Goal: Task Accomplishment & Management: Use online tool/utility

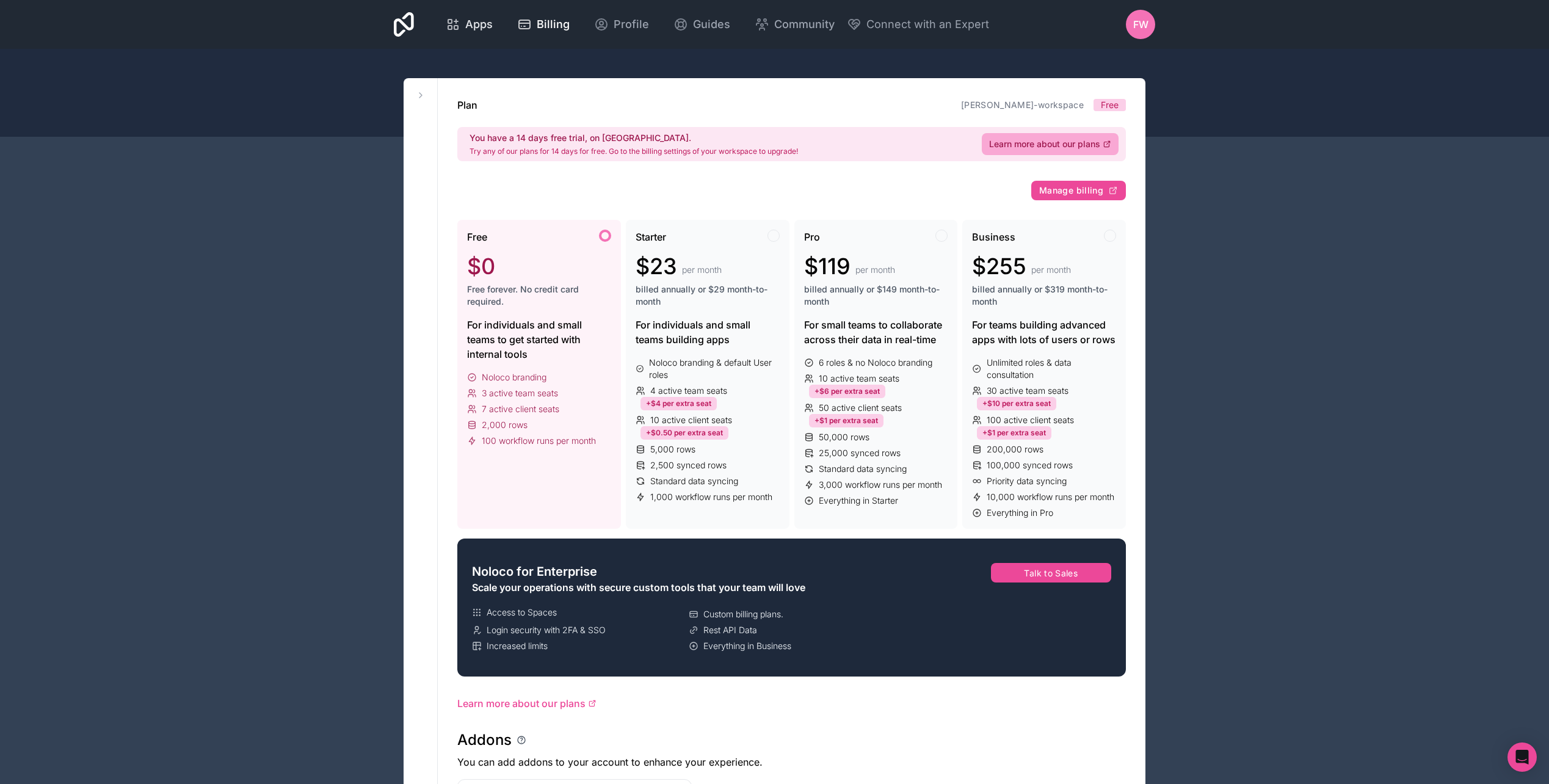
click at [484, 27] on span "Apps" at bounding box center [479, 24] width 27 height 18
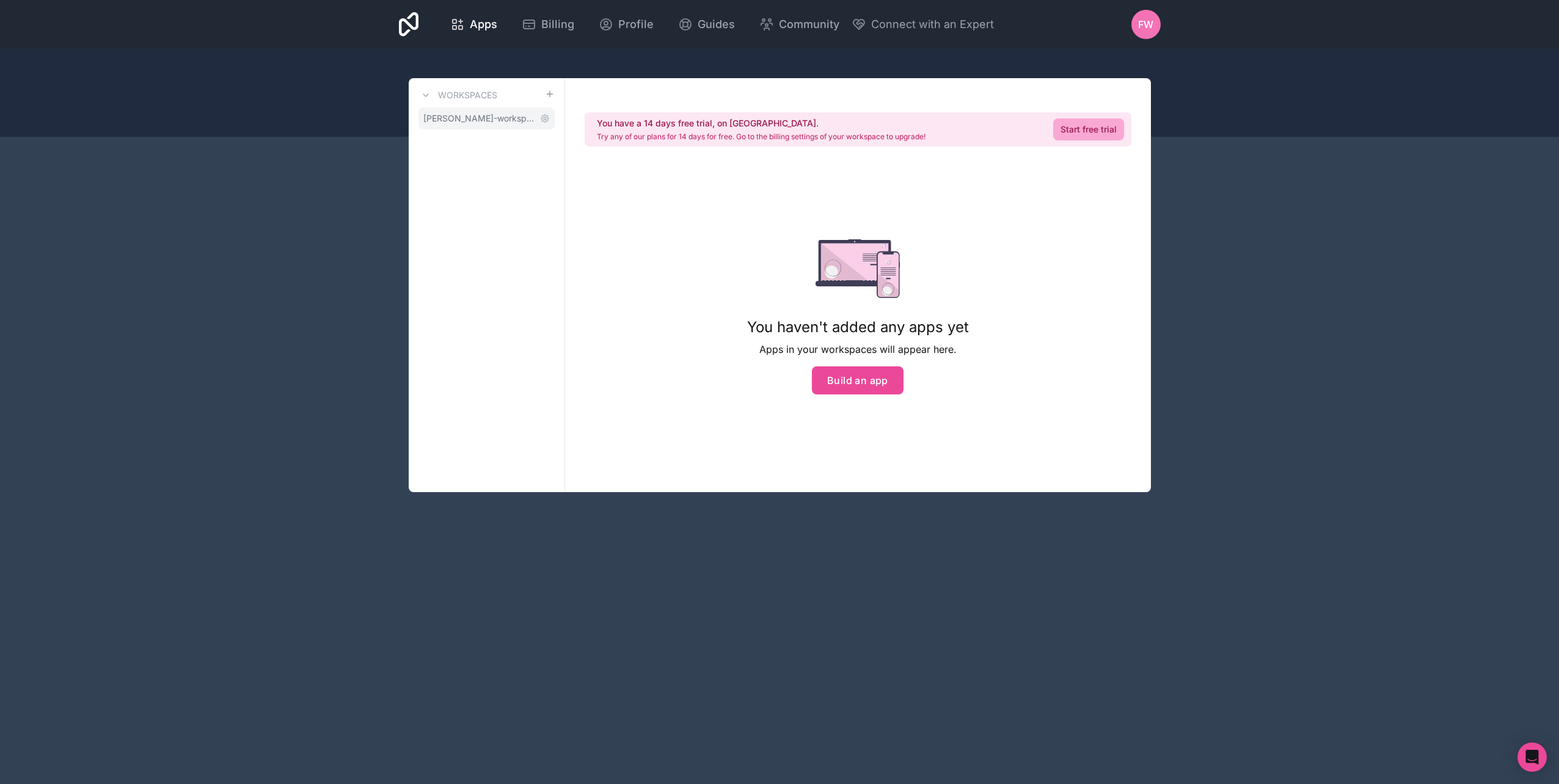
click at [470, 113] on span "[PERSON_NAME]-workspace" at bounding box center [479, 118] width 112 height 13
click at [862, 375] on button "Build an app" at bounding box center [858, 380] width 92 height 28
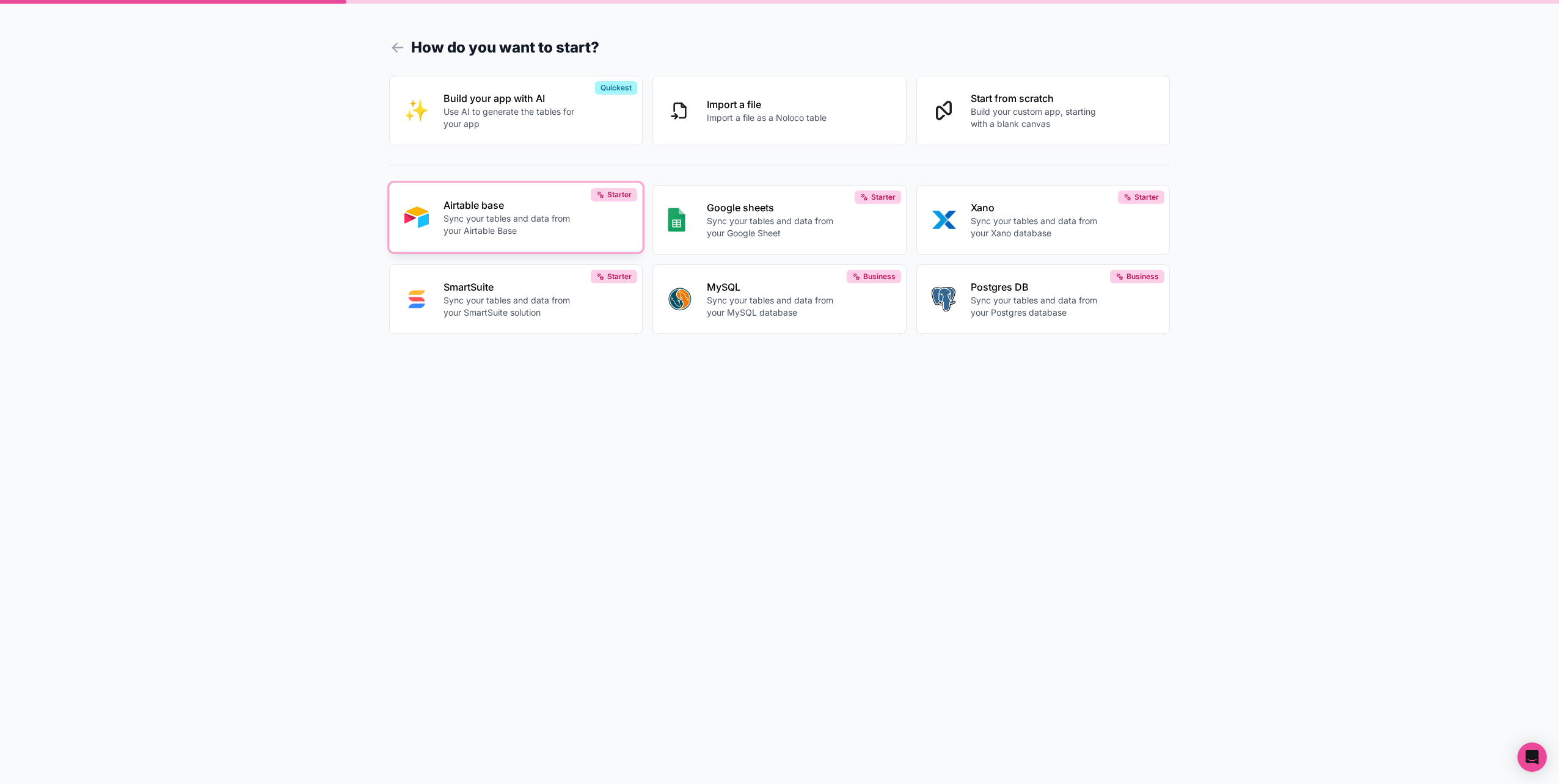
click at [548, 221] on p "Sync your tables and data from your Airtable Base" at bounding box center [511, 224] width 136 height 24
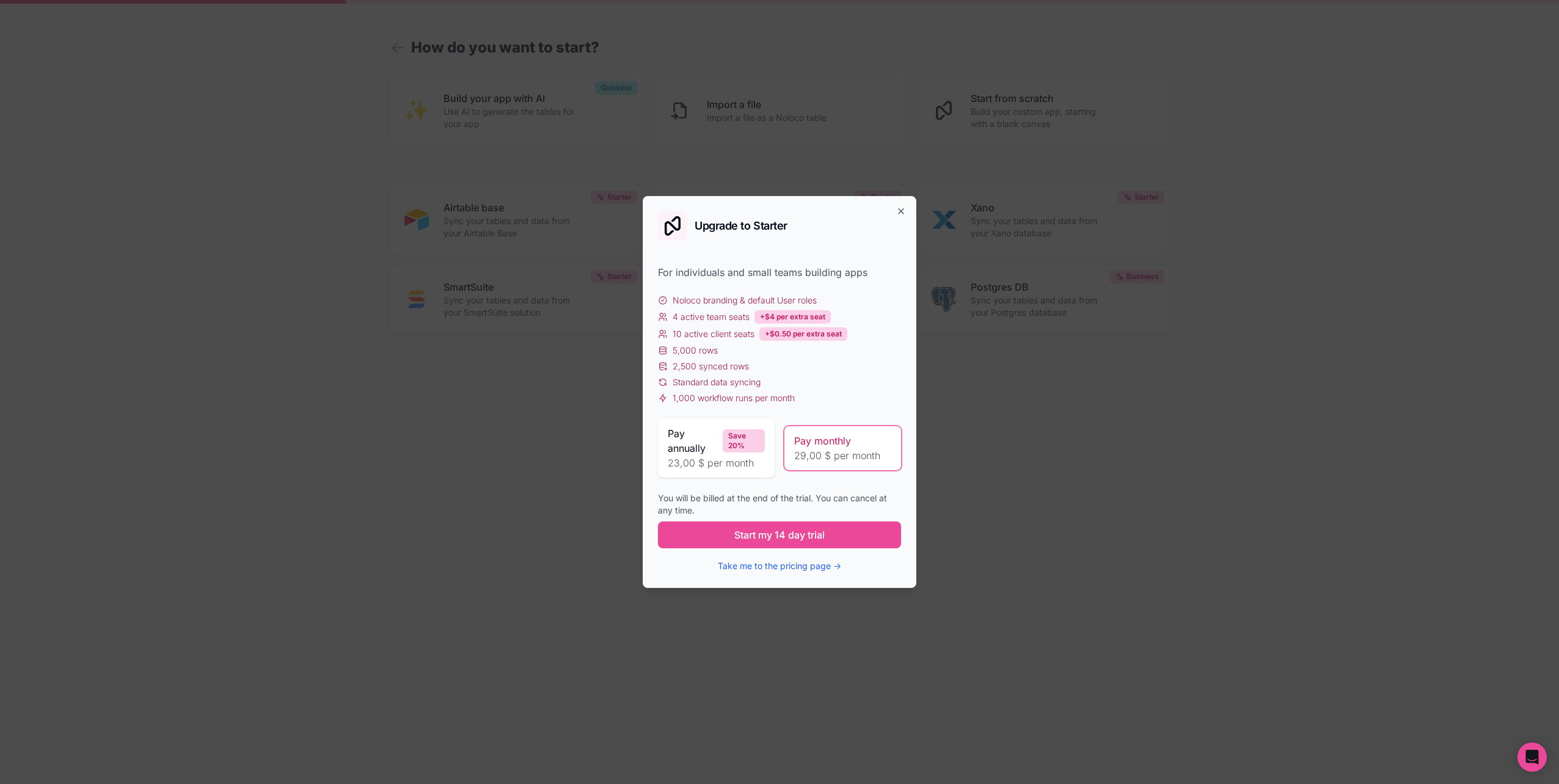
click at [895, 206] on div "Upgrade to Starter For individuals and small teams building apps Noloco brandin…" at bounding box center [780, 392] width 273 height 392
click at [899, 210] on icon "button" at bounding box center [900, 211] width 5 height 5
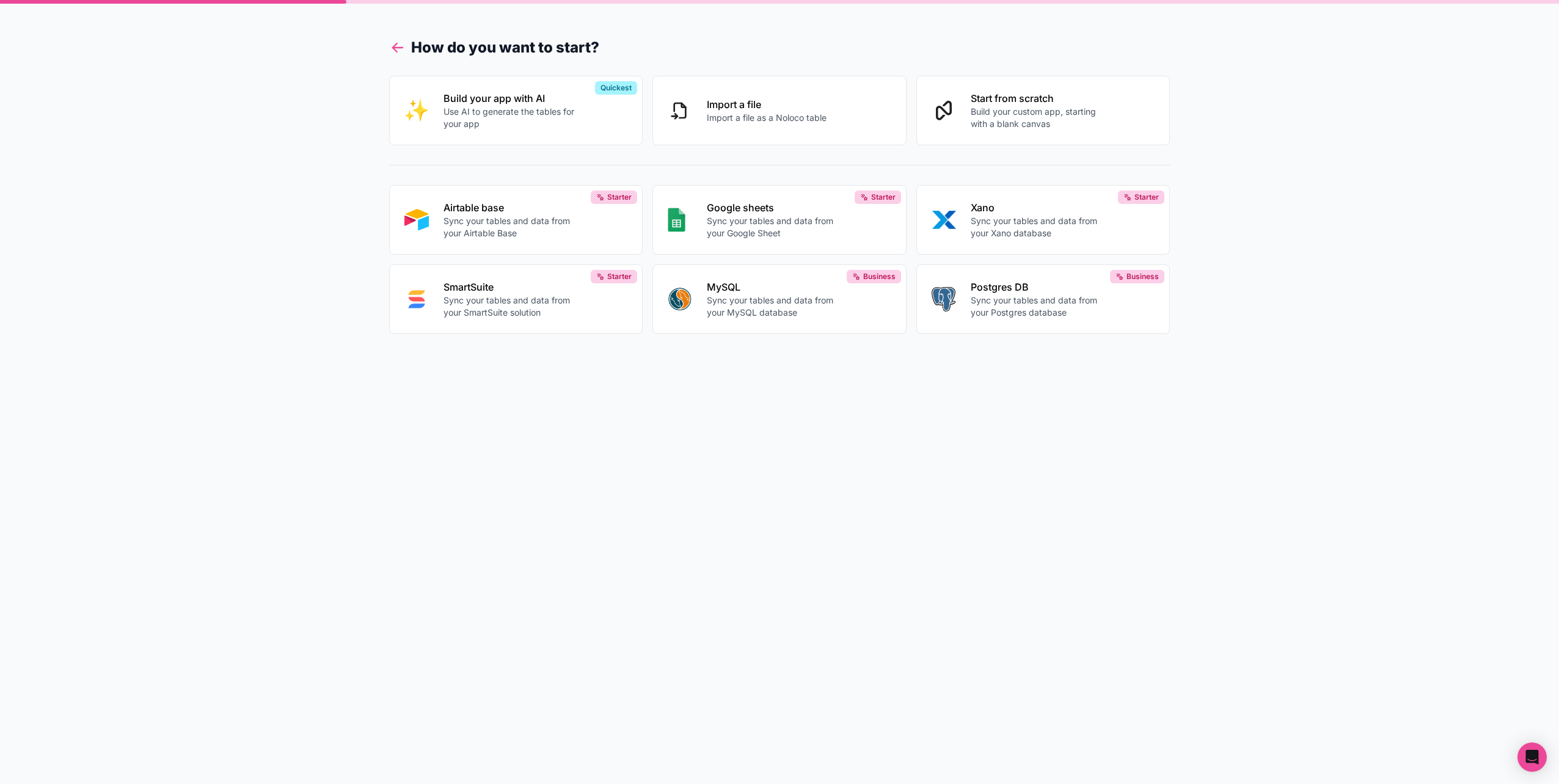
click at [402, 45] on icon at bounding box center [398, 48] width 18 height 18
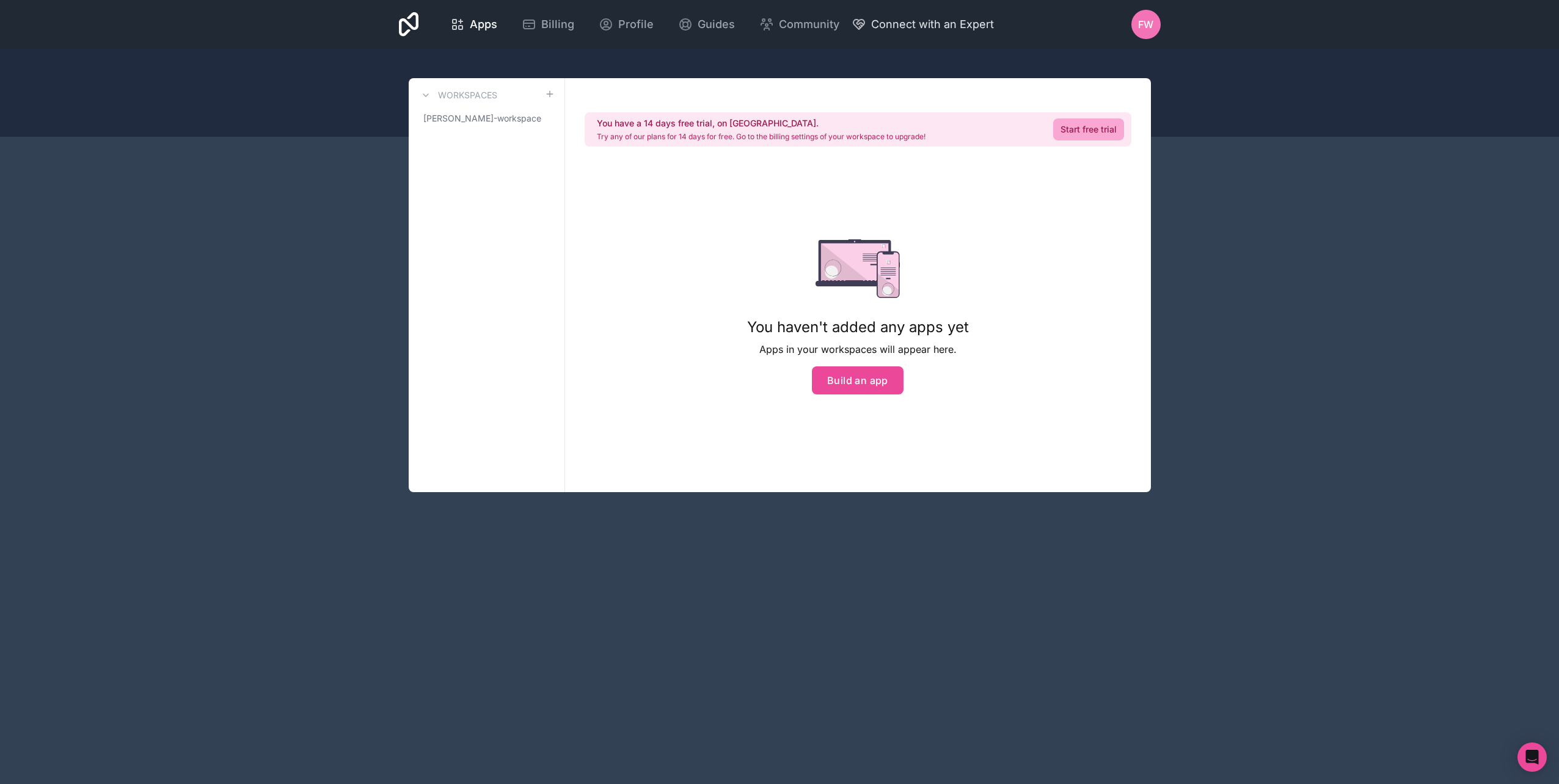
click at [920, 22] on span "Connect with an Expert" at bounding box center [933, 24] width 123 height 18
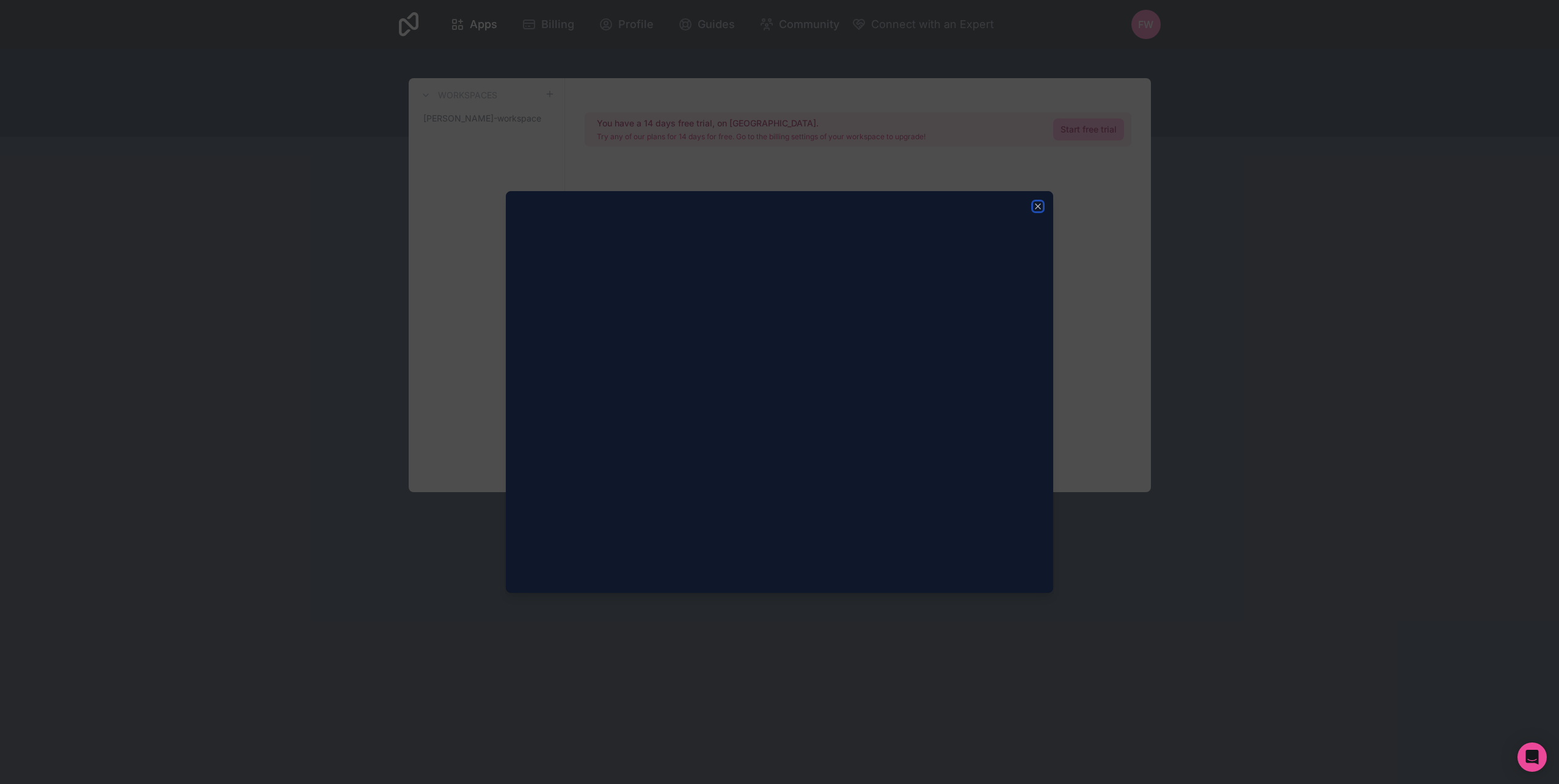
click at [1041, 207] on icon "button" at bounding box center [1038, 207] width 10 height 10
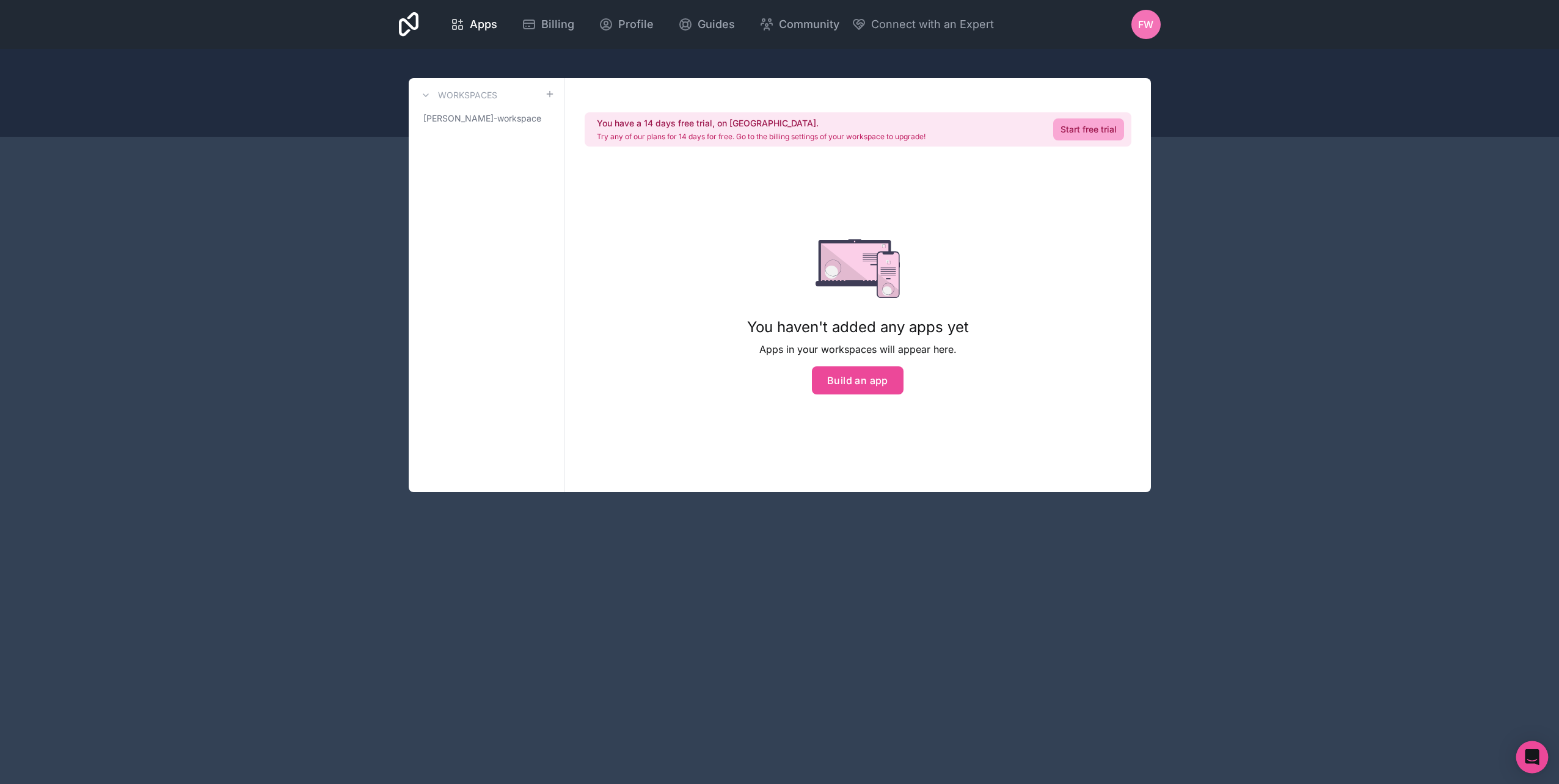
click at [1543, 754] on div "Open Intercom Messenger" at bounding box center [1532, 757] width 32 height 32
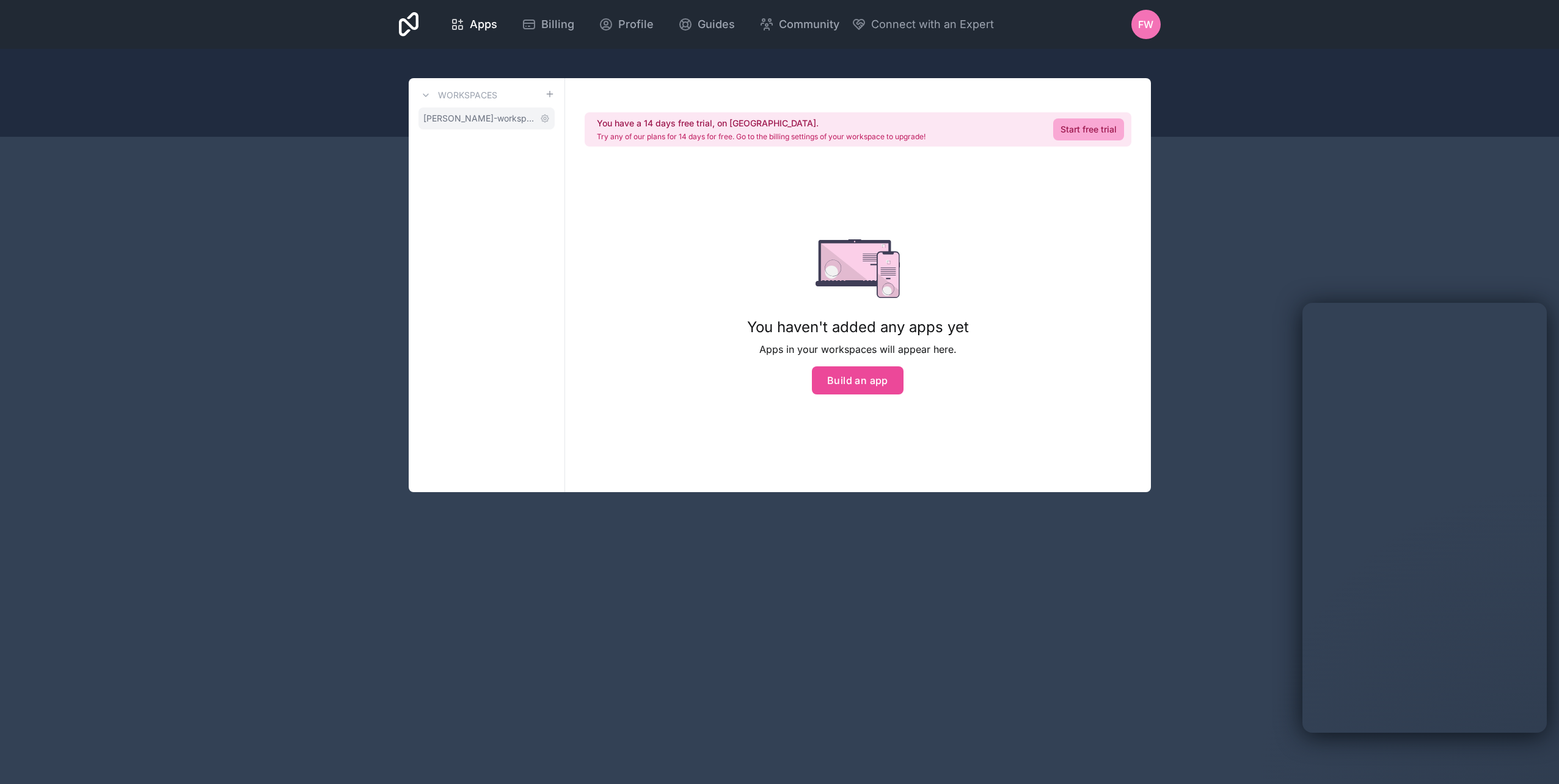
click at [456, 116] on span "[PERSON_NAME]-workspace" at bounding box center [479, 118] width 112 height 13
click at [606, 20] on icon at bounding box center [606, 24] width 15 height 15
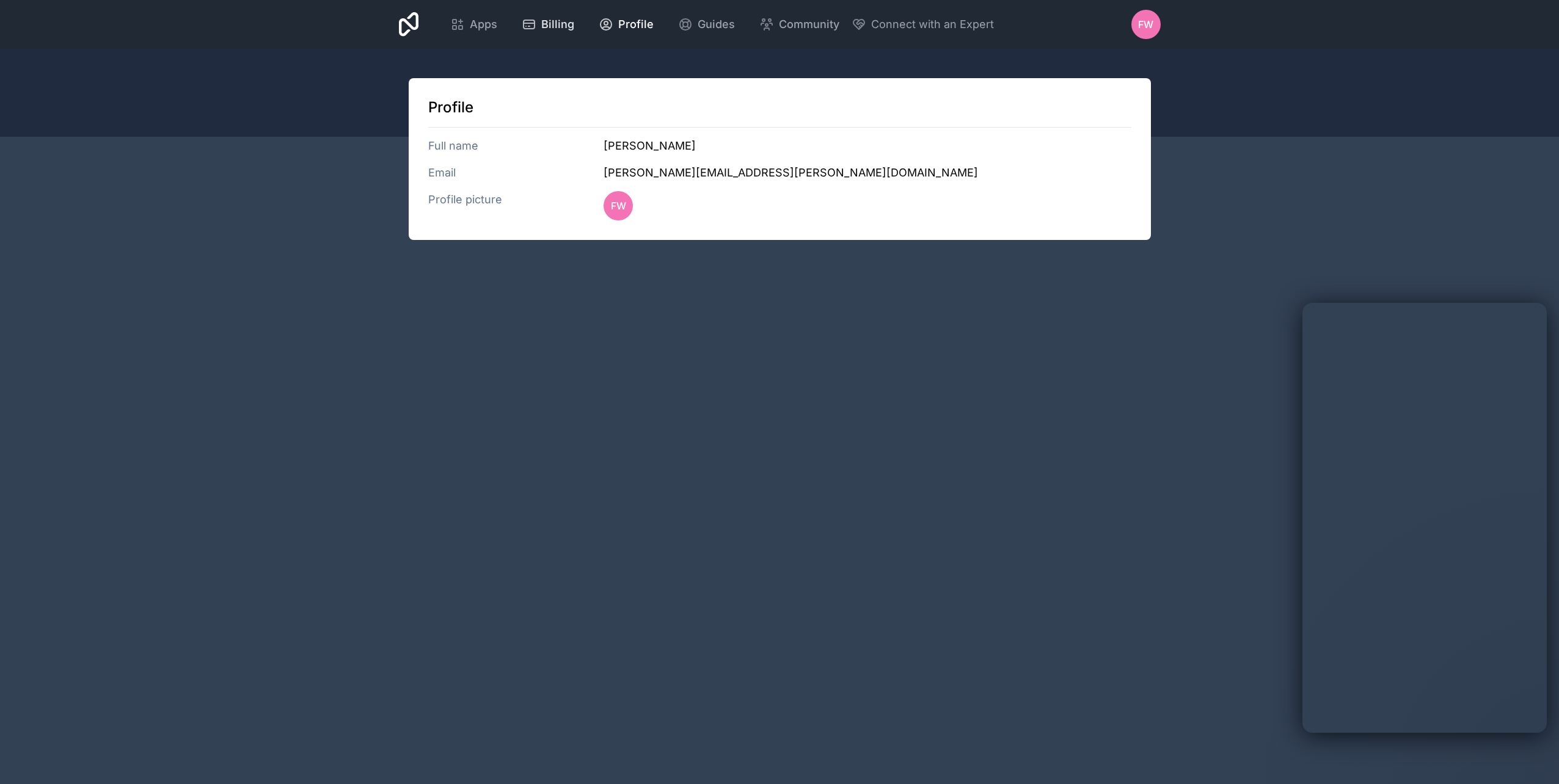
click at [540, 25] on div "Billing" at bounding box center [548, 24] width 53 height 18
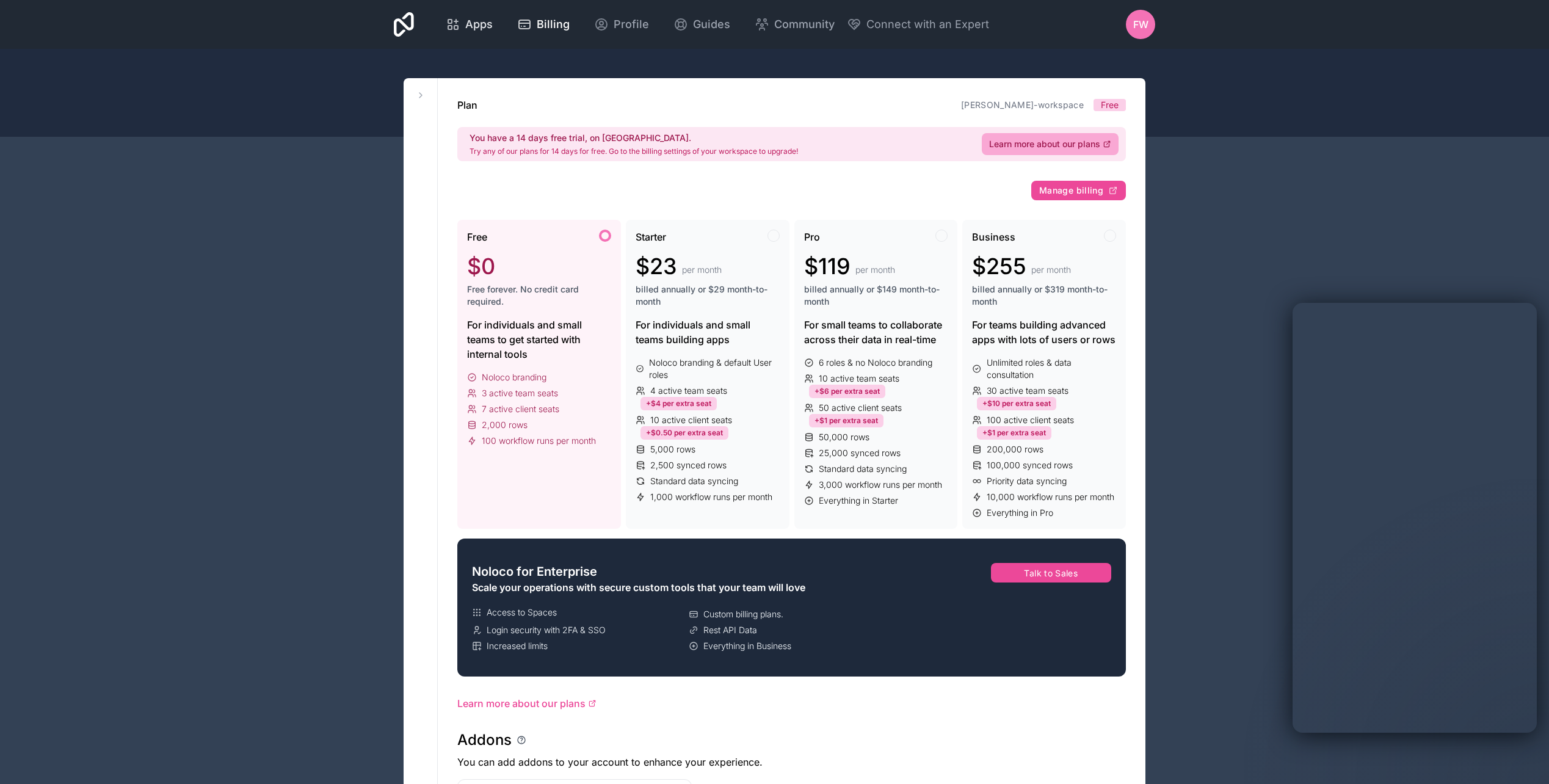
click at [469, 14] on link "Apps" at bounding box center [469, 24] width 66 height 27
